Goal: Information Seeking & Learning: Learn about a topic

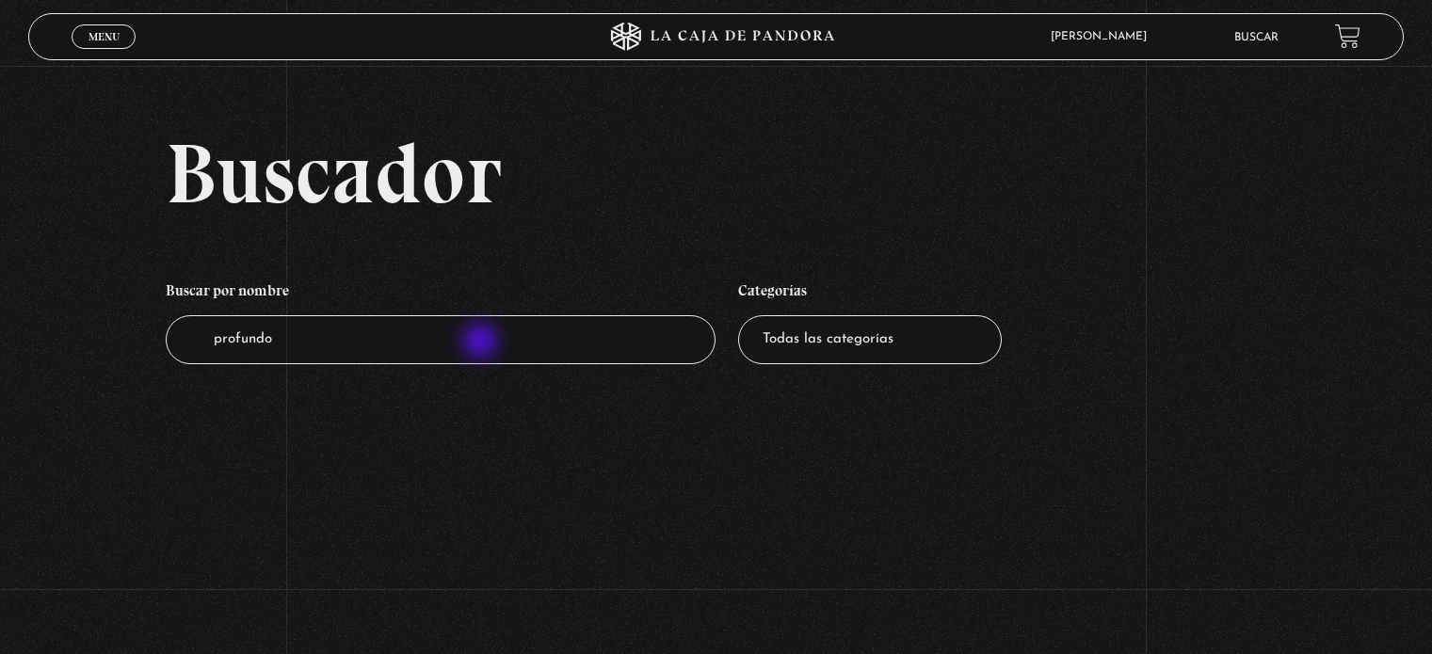
scroll to position [246, 0]
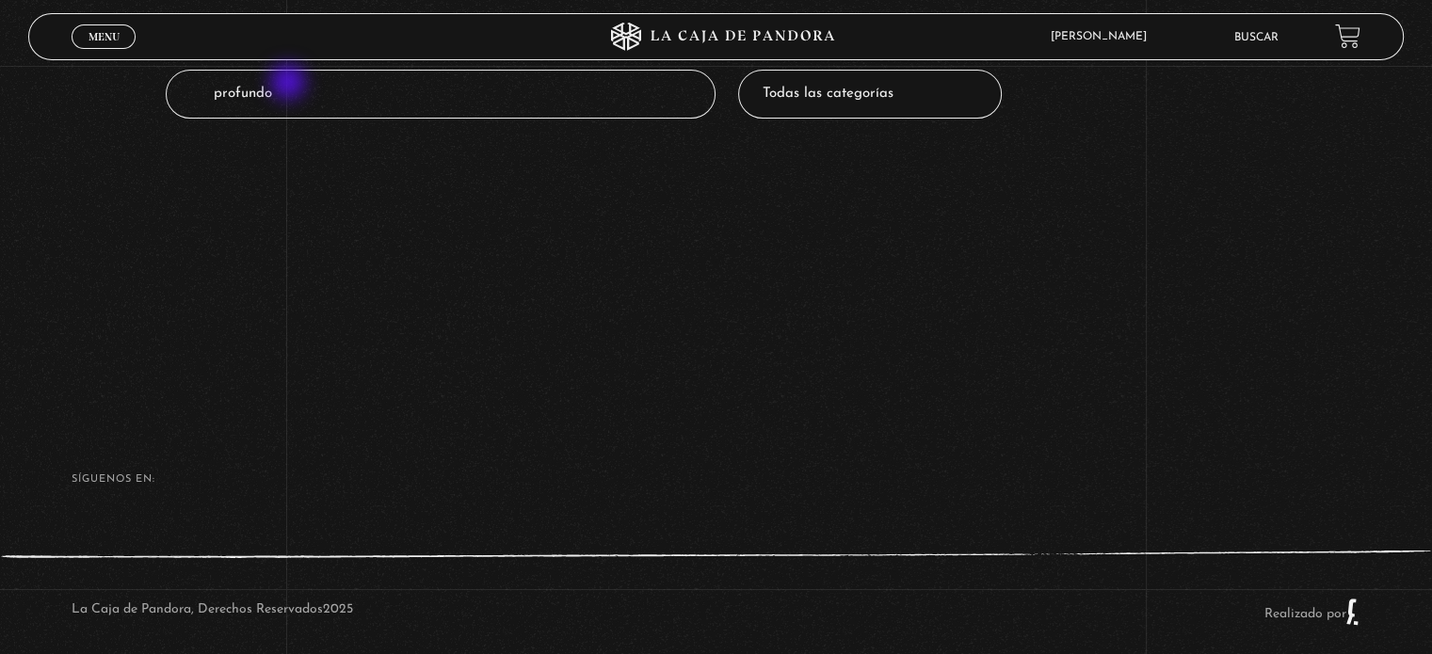
click at [290, 84] on input "profundo" at bounding box center [441, 95] width 550 height 50
type input "p"
type input "Cabra"
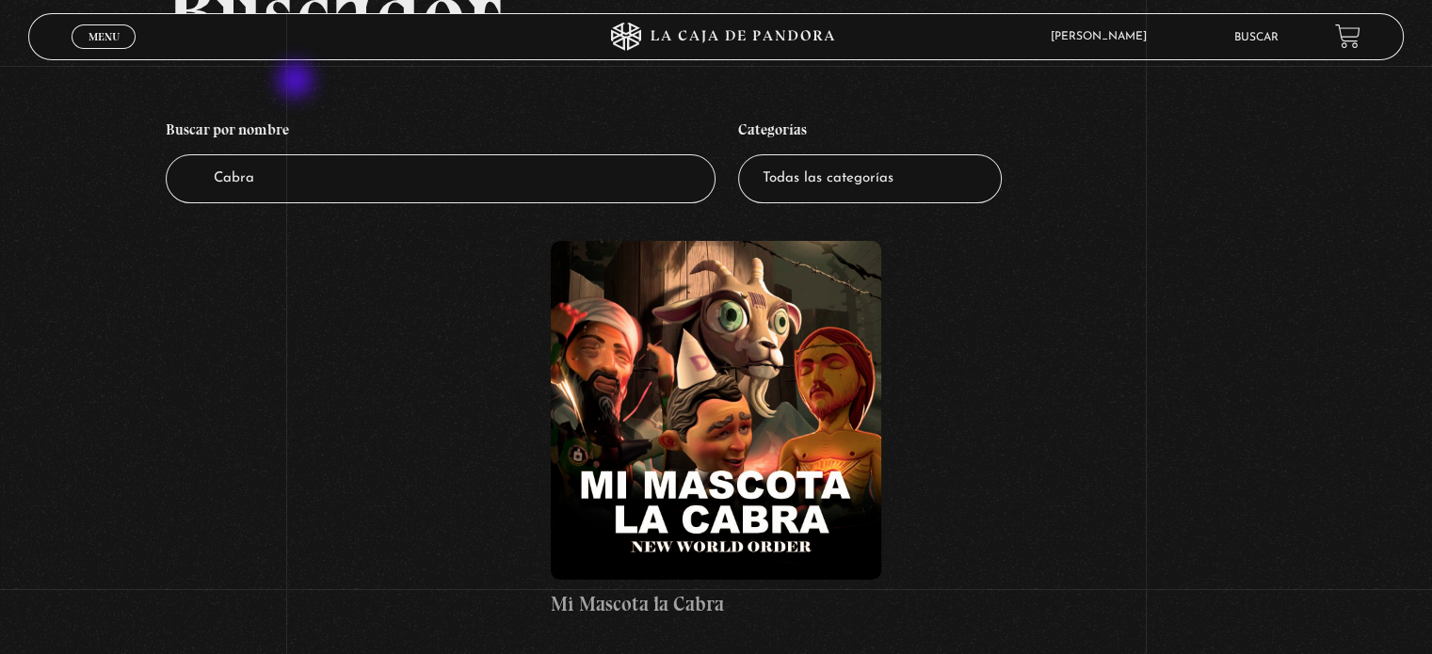
scroll to position [167, 0]
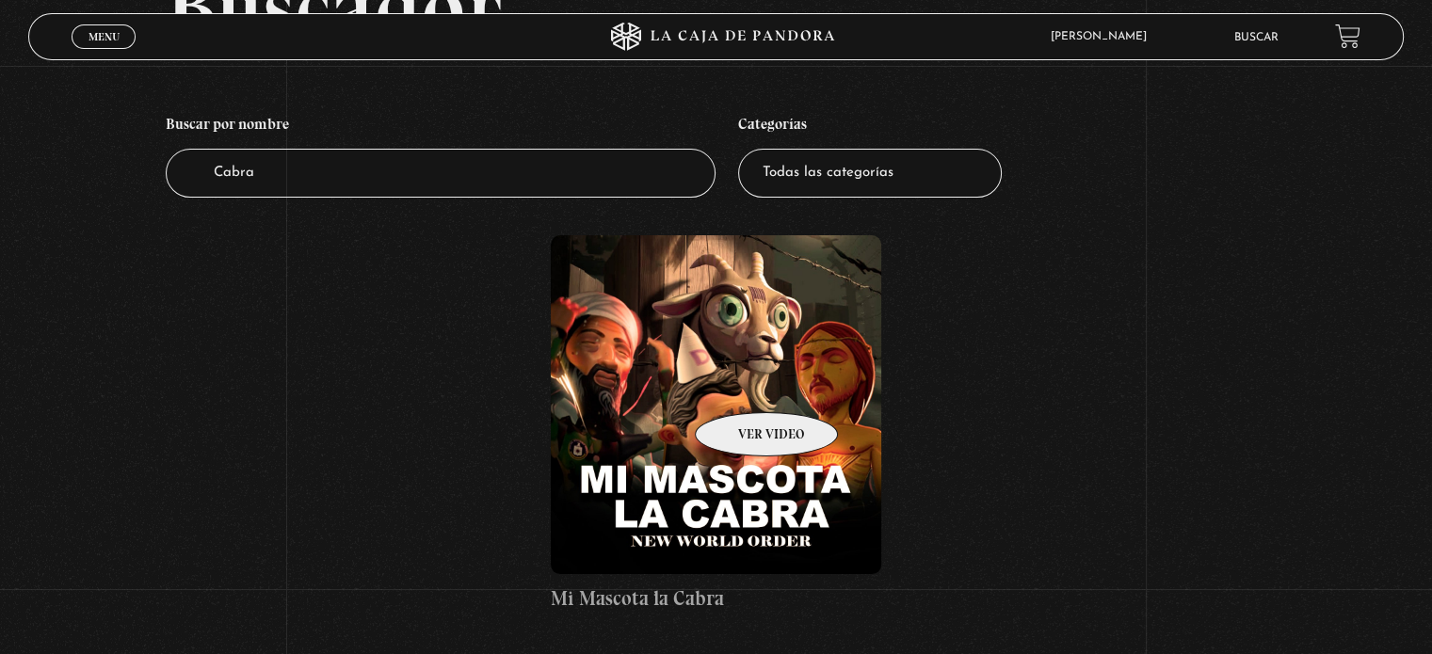
click at [742, 384] on figure at bounding box center [715, 404] width 329 height 339
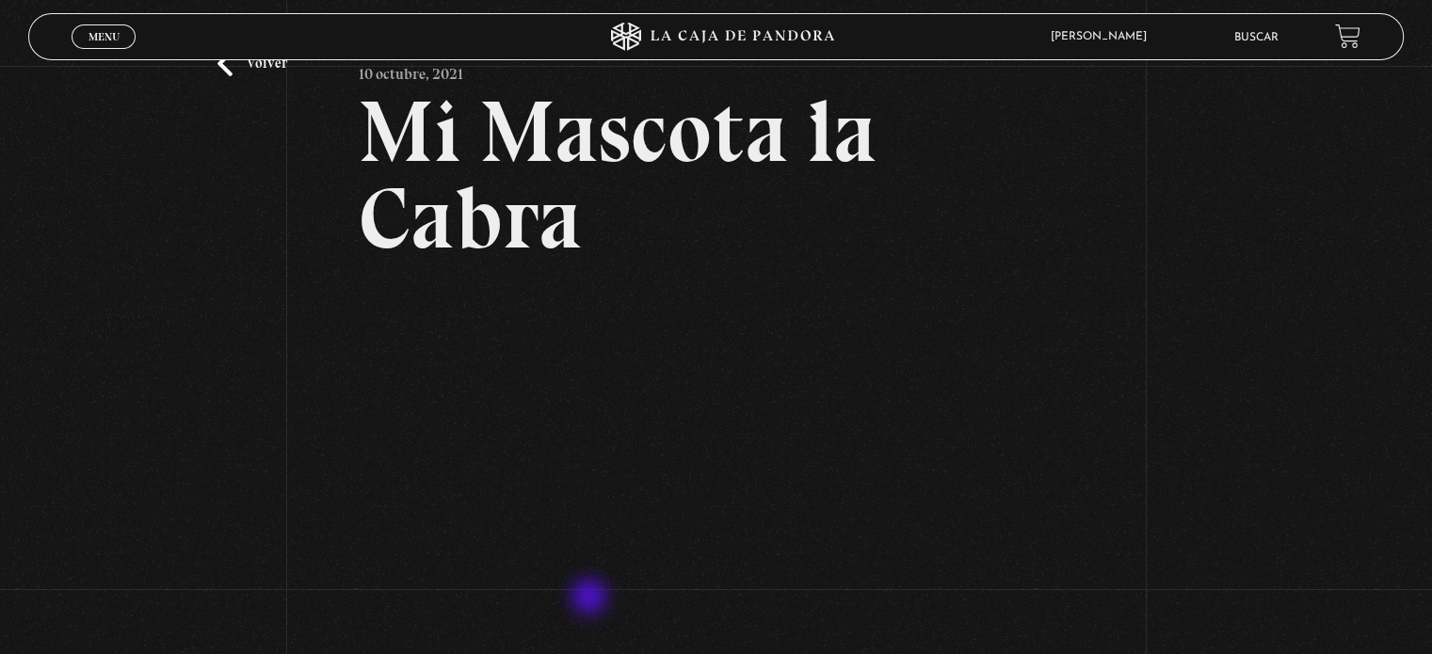
scroll to position [169, 0]
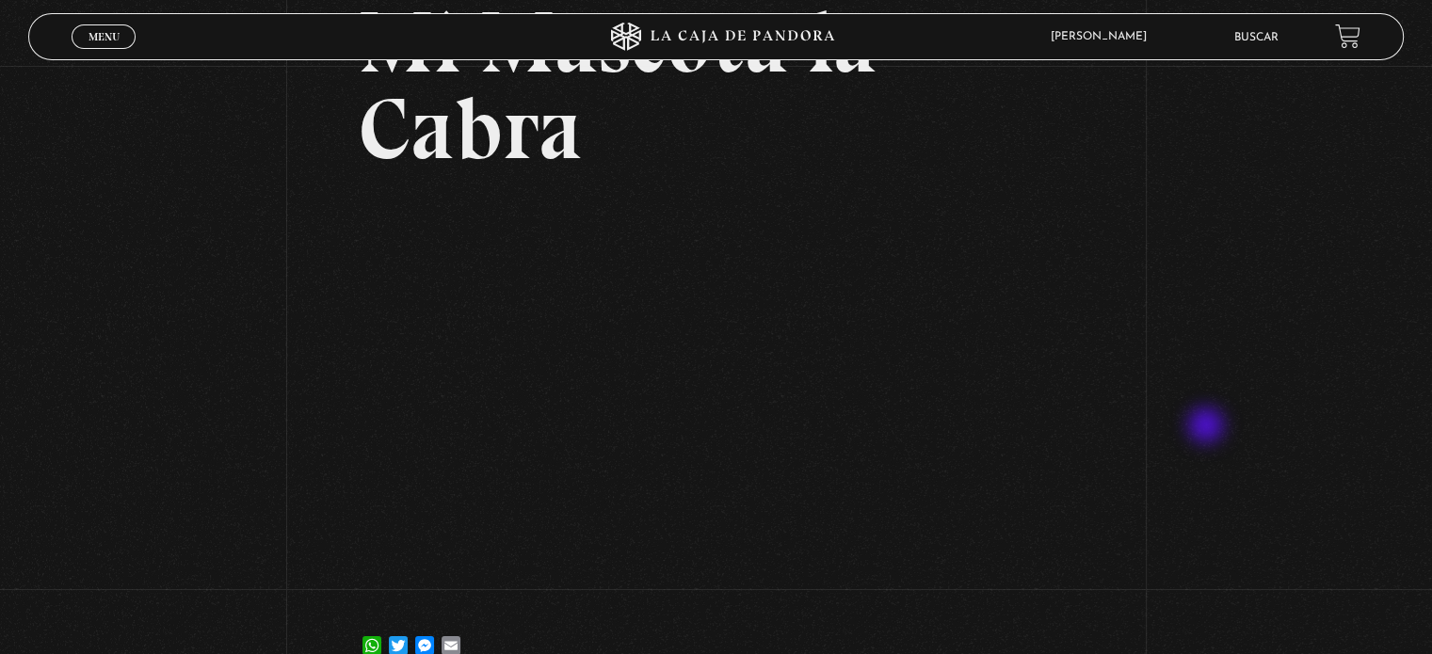
click at [1208, 427] on div "Volver 10 octubre, 2021 Mi Mascota la Cabra WhatsApp Twitter Messenger Email" at bounding box center [716, 292] width 1432 height 793
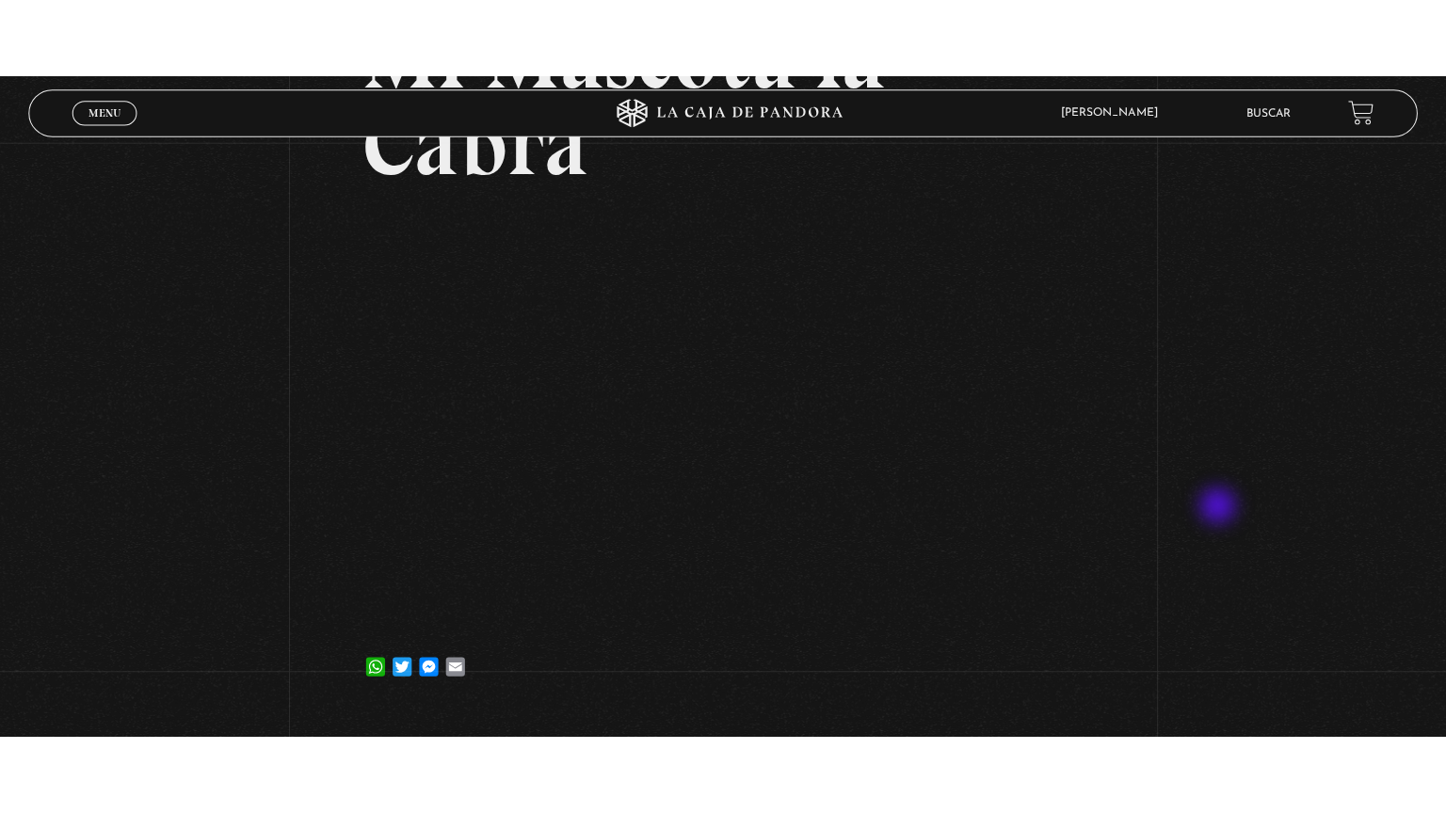
scroll to position [249, 0]
